Goal: Information Seeking & Learning: Learn about a topic

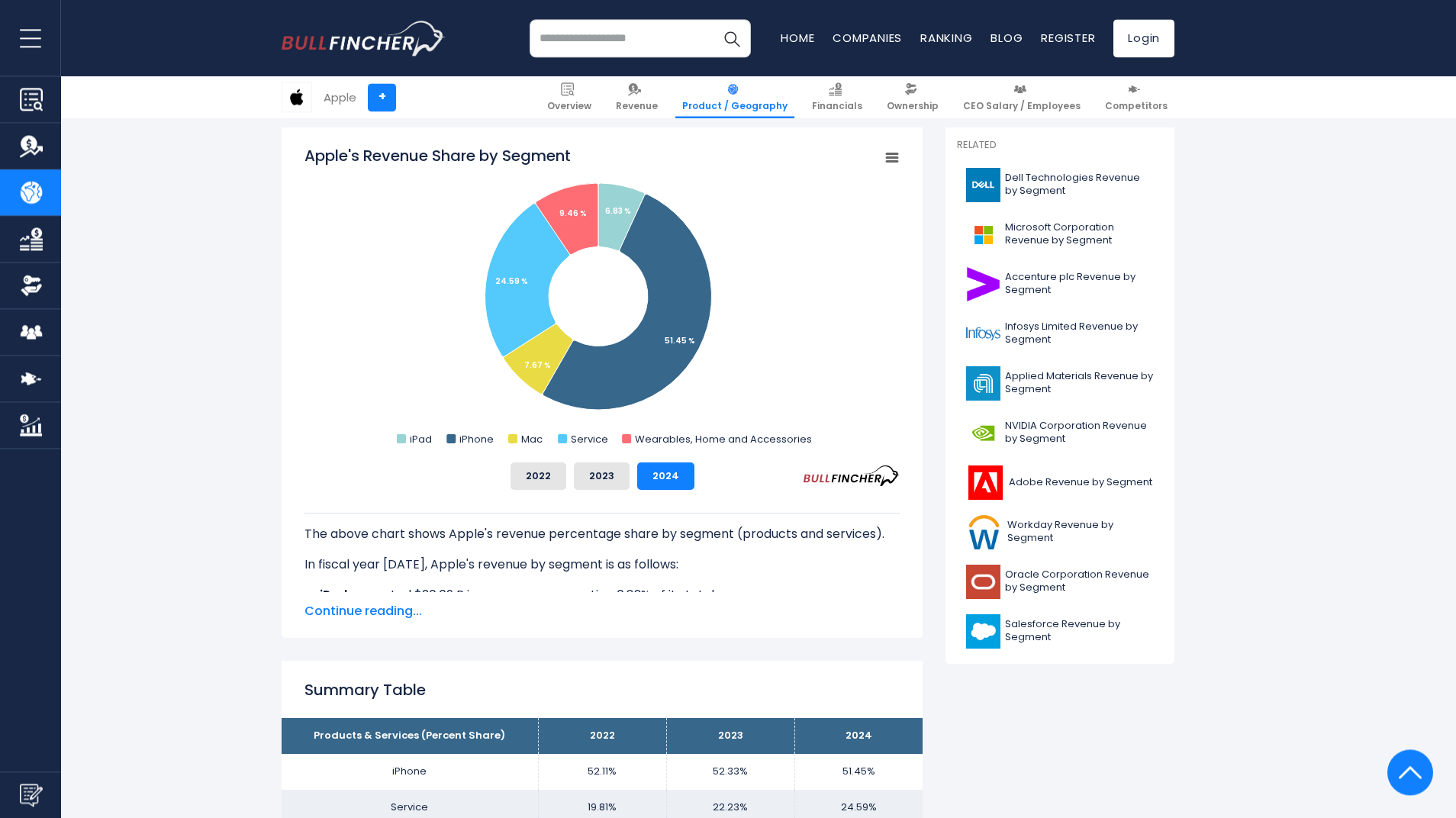
scroll to position [348, 0]
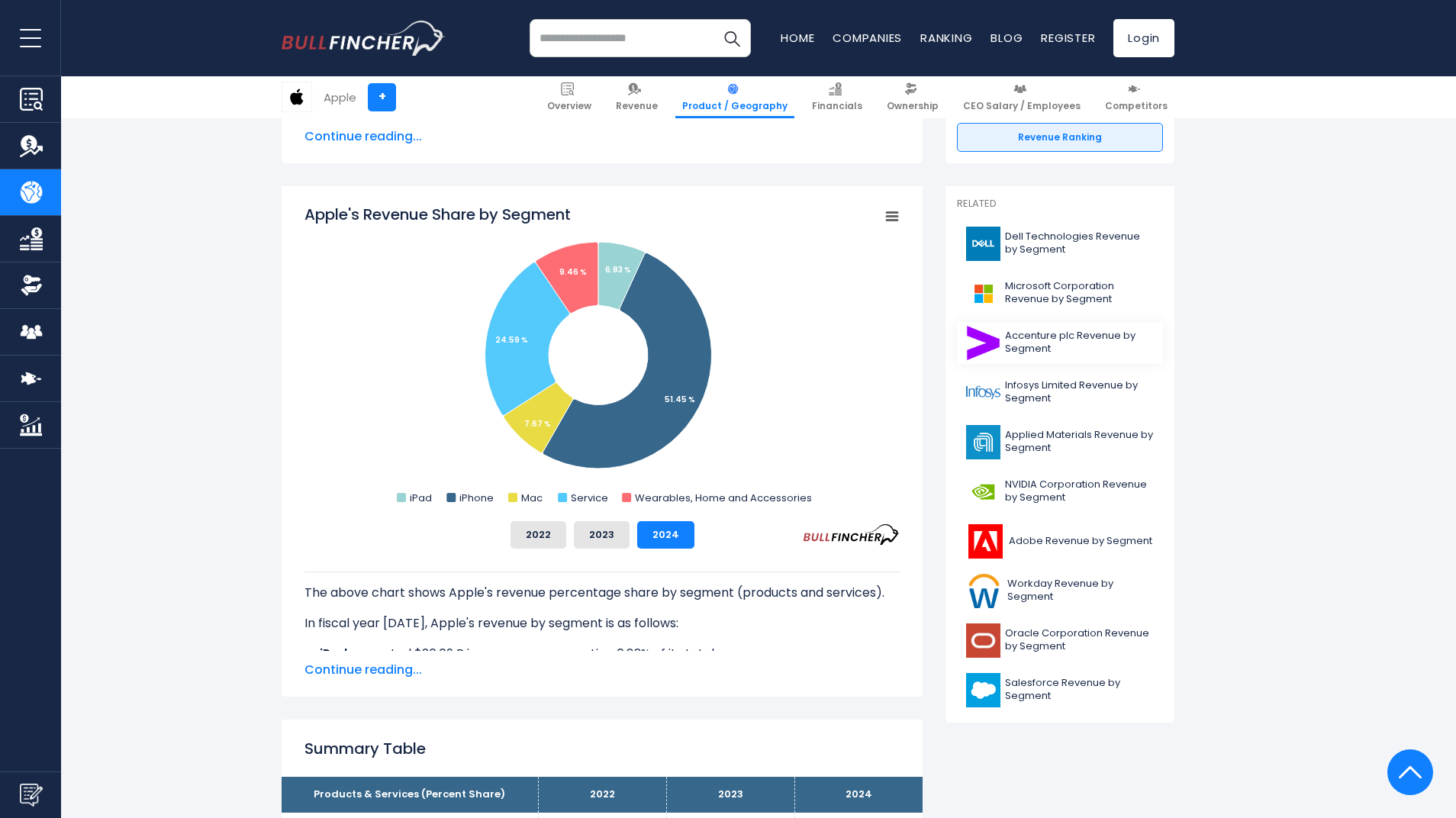
click at [1031, 337] on span "Accenture plc Revenue by Segment" at bounding box center [1080, 343] width 149 height 26
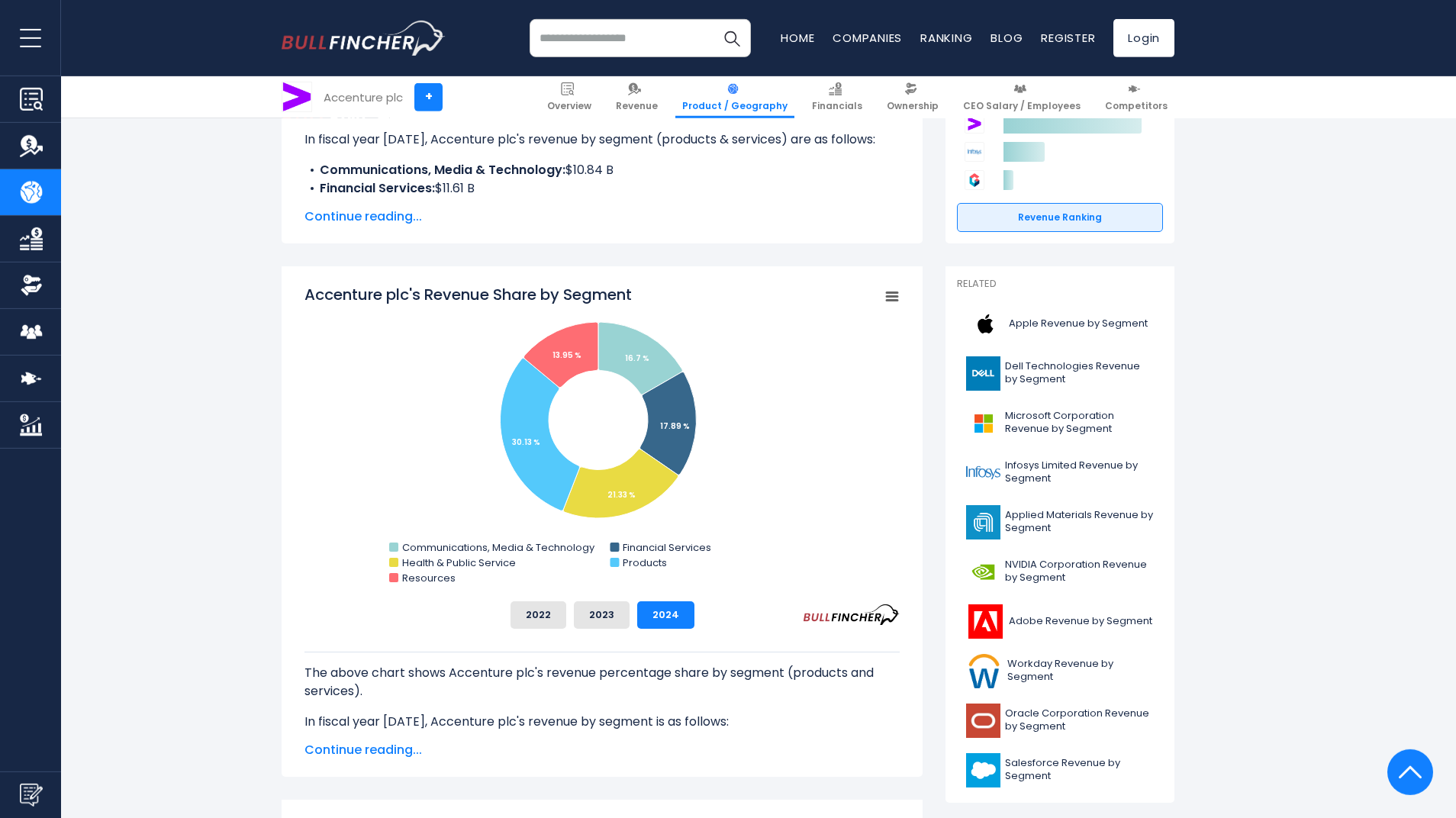
scroll to position [261, 0]
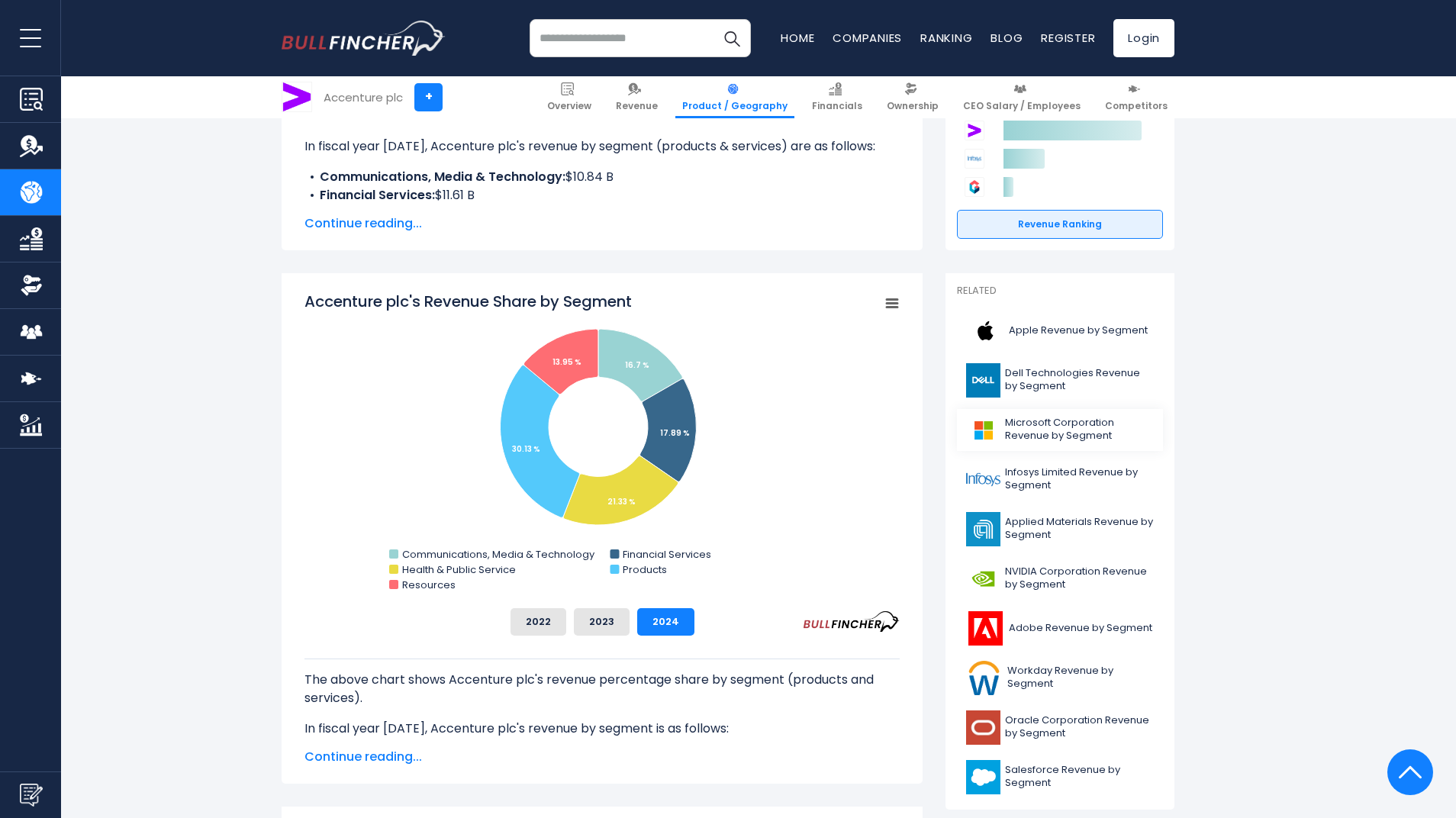
click at [1040, 430] on span "Microsoft Corporation Revenue by Segment" at bounding box center [1080, 429] width 149 height 26
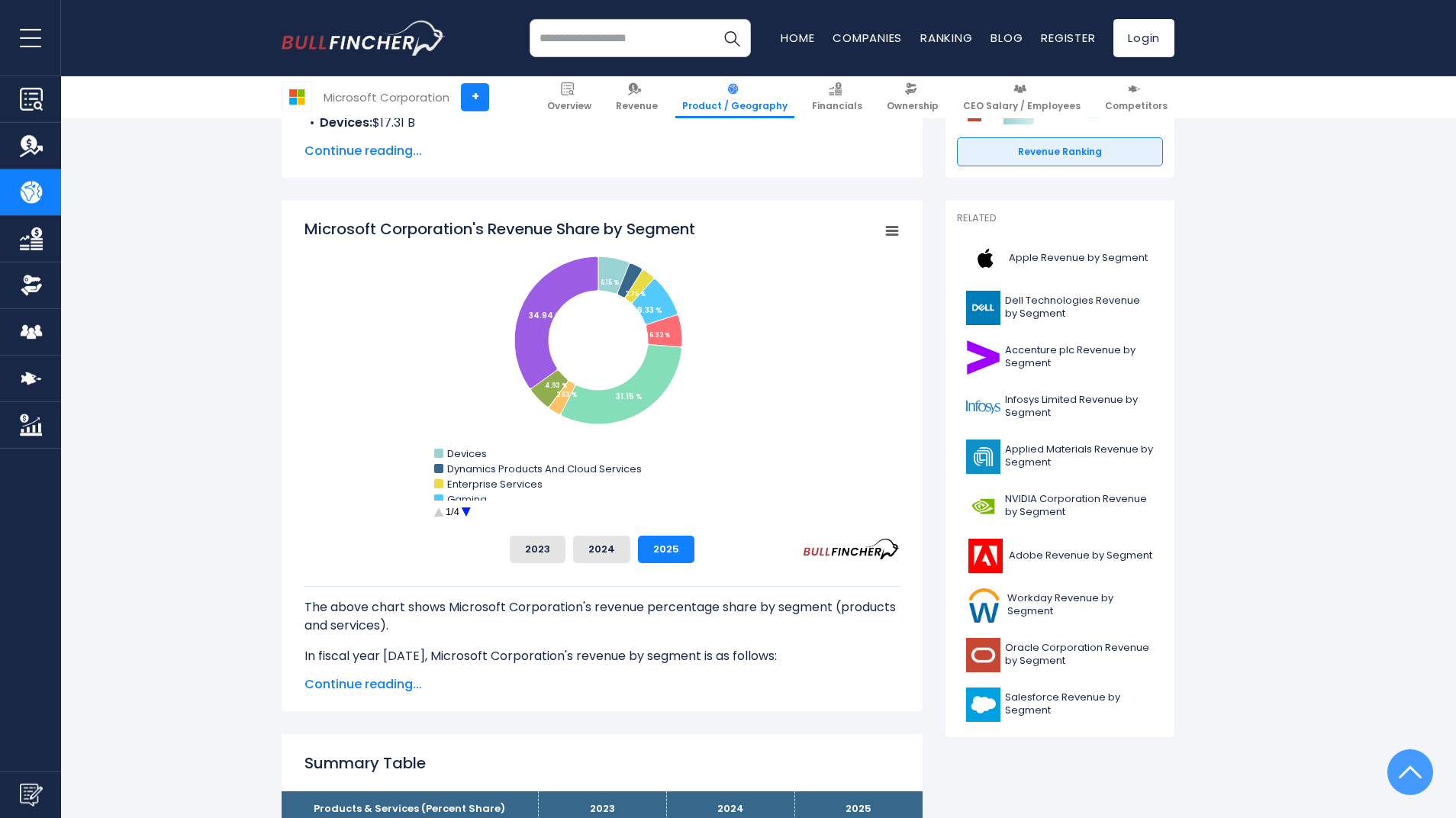
scroll to position [348, 0]
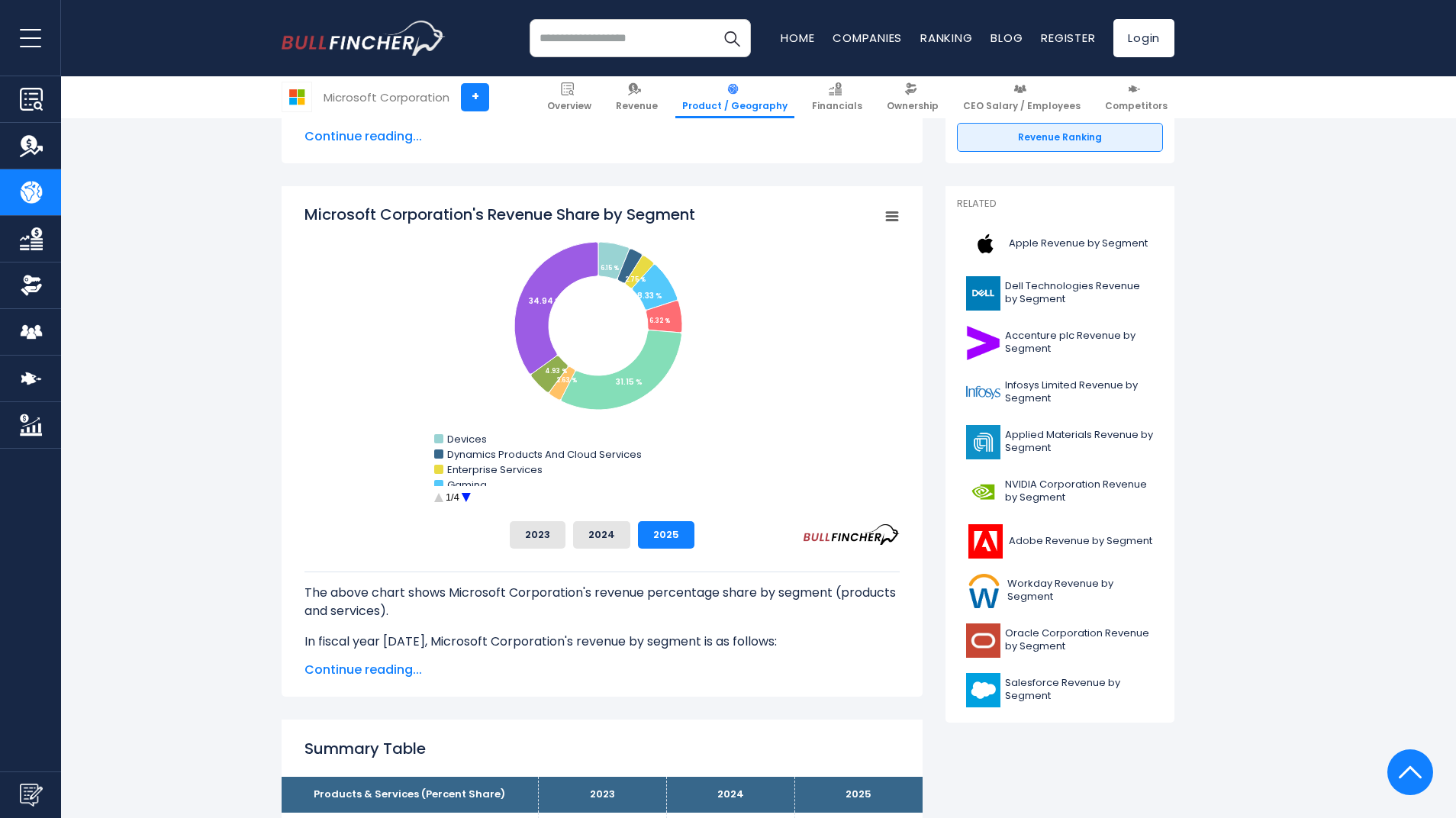
click at [464, 499] on circle "Microsoft Corporation's Revenue Share by Segment" at bounding box center [466, 498] width 24 height 24
click at [469, 497] on circle "Microsoft Corporation's Revenue Share by Segment" at bounding box center [466, 498] width 24 height 24
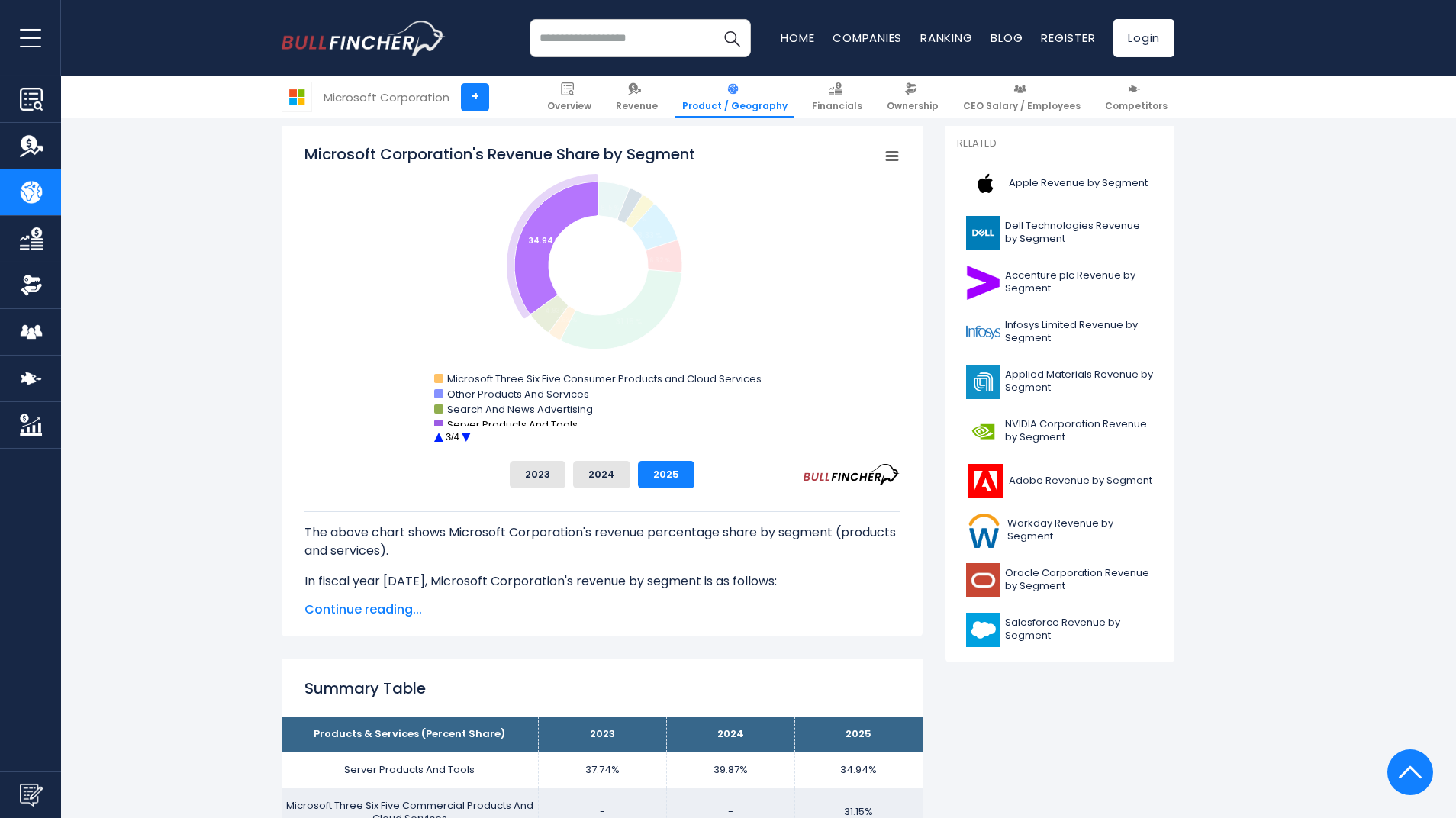
scroll to position [435, 0]
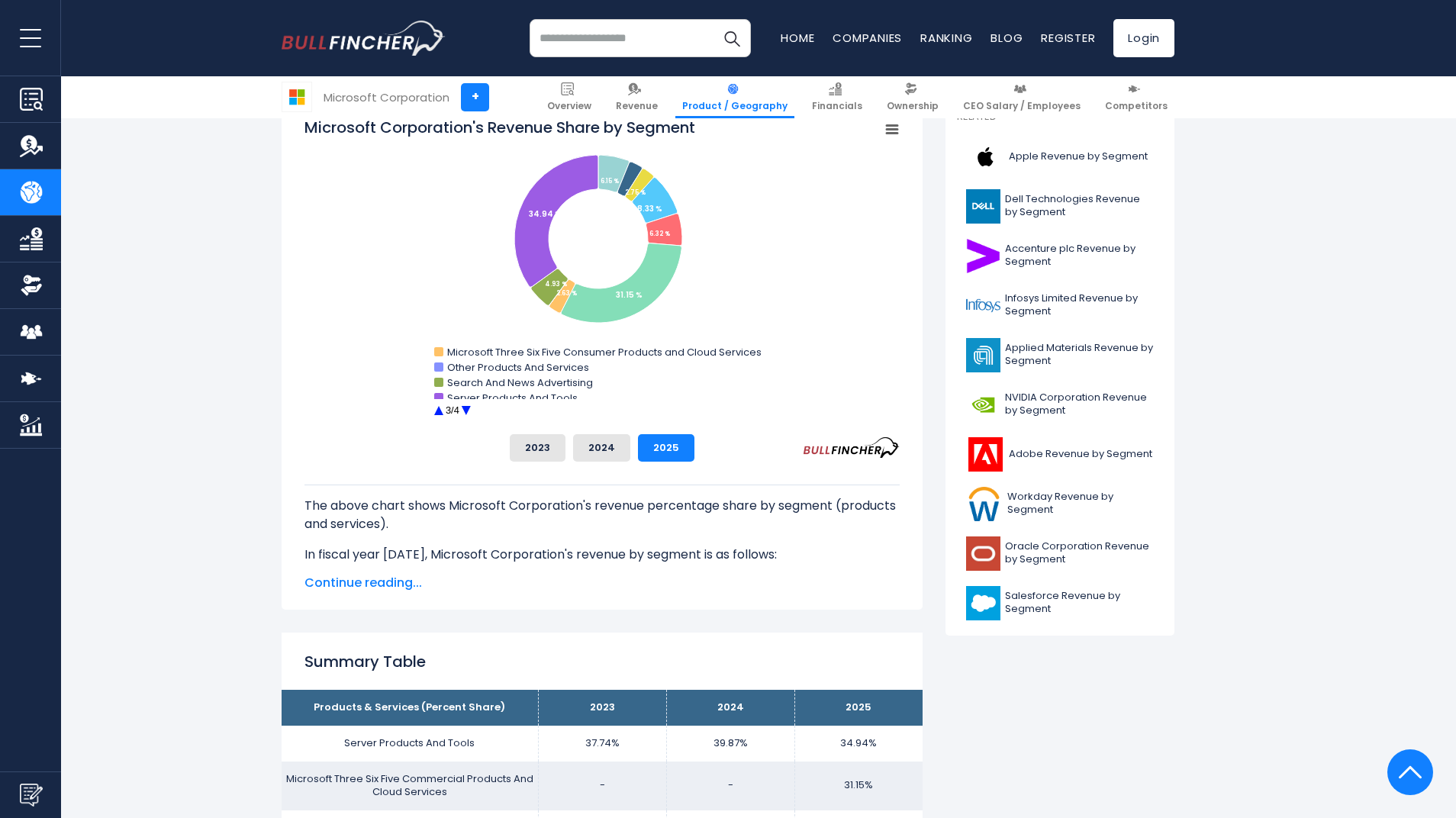
click at [468, 407] on circle "Microsoft Corporation's Revenue Share by Segment" at bounding box center [466, 411] width 24 height 24
